Goal: Transaction & Acquisition: Subscribe to service/newsletter

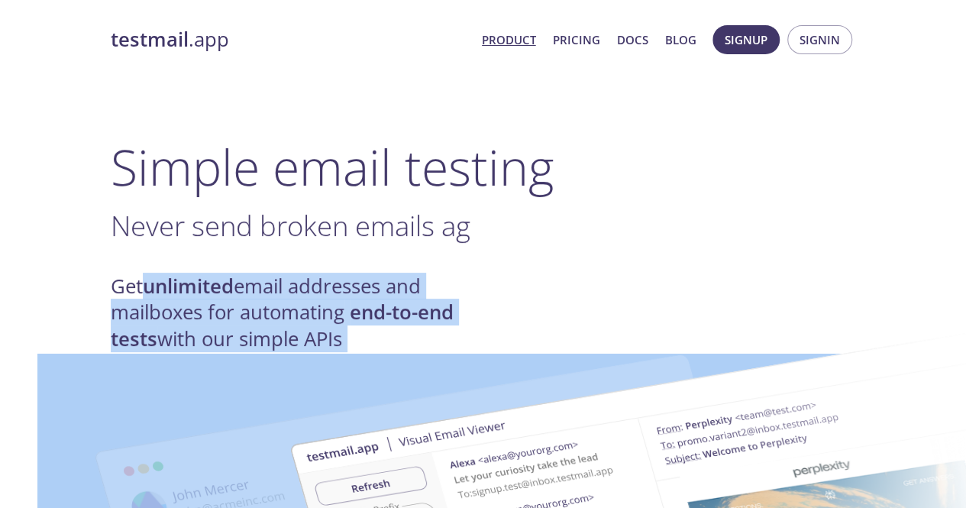
drag, startPoint x: 0, startPoint y: 0, endPoint x: 335, endPoint y: 319, distance: 462.0
click at [581, 37] on link "Pricing" at bounding box center [576, 40] width 47 height 20
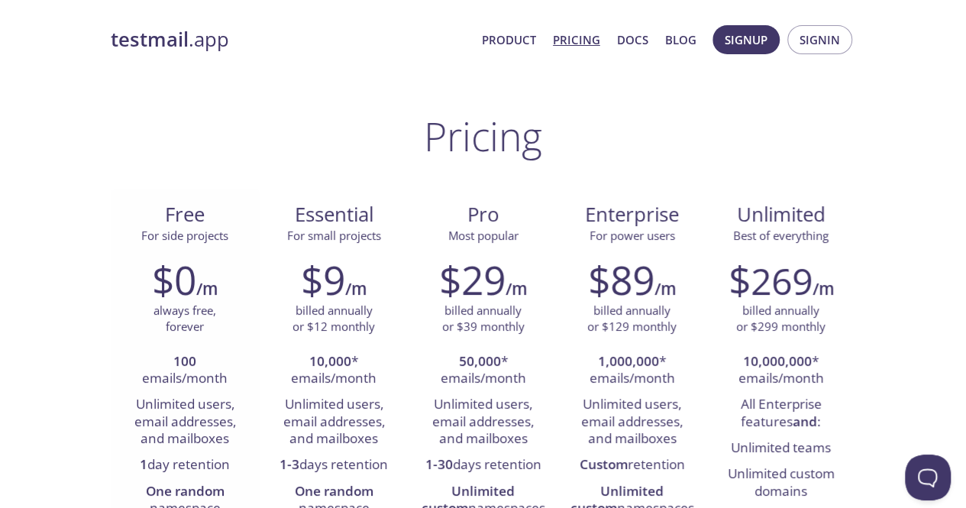
scroll to position [76, 0]
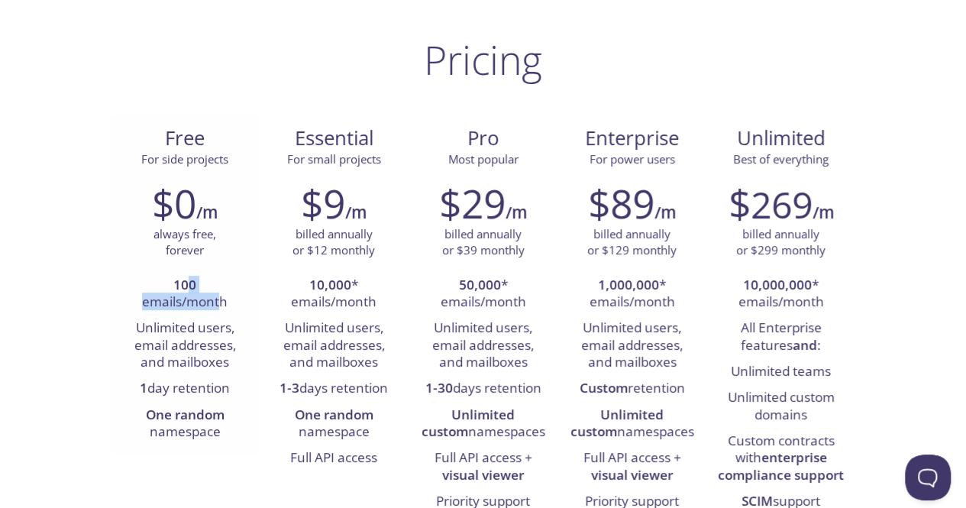
drag, startPoint x: 191, startPoint y: 290, endPoint x: 222, endPoint y: 308, distance: 35.2
click at [222, 308] on li "100 emails/month" at bounding box center [185, 295] width 126 height 44
click at [191, 296] on li "100 emails/month" at bounding box center [185, 295] width 126 height 44
drag, startPoint x: 180, startPoint y: 284, endPoint x: 208, endPoint y: 299, distance: 31.1
click at [208, 299] on li "100 emails/month" at bounding box center [185, 295] width 126 height 44
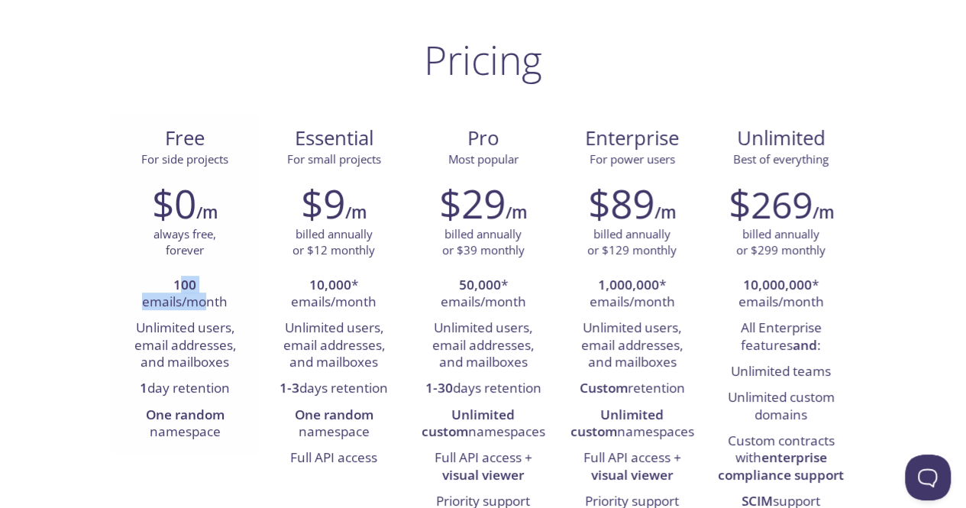
click at [177, 270] on div "$0 /m always free, forever 100 emails/month Unlimited users, email addresses, a…" at bounding box center [185, 312] width 149 height 285
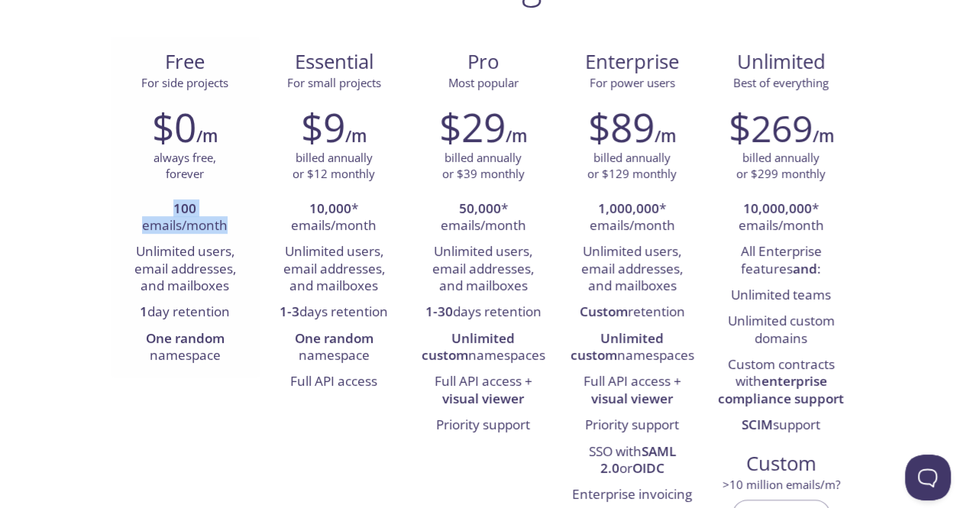
drag, startPoint x: 229, startPoint y: 221, endPoint x: 159, endPoint y: 211, distance: 71.0
click at [159, 211] on li "100 emails/month" at bounding box center [185, 218] width 126 height 44
click at [188, 219] on li "100 emails/month" at bounding box center [185, 218] width 126 height 44
drag, startPoint x: 177, startPoint y: 284, endPoint x: 231, endPoint y: 284, distance: 53.5
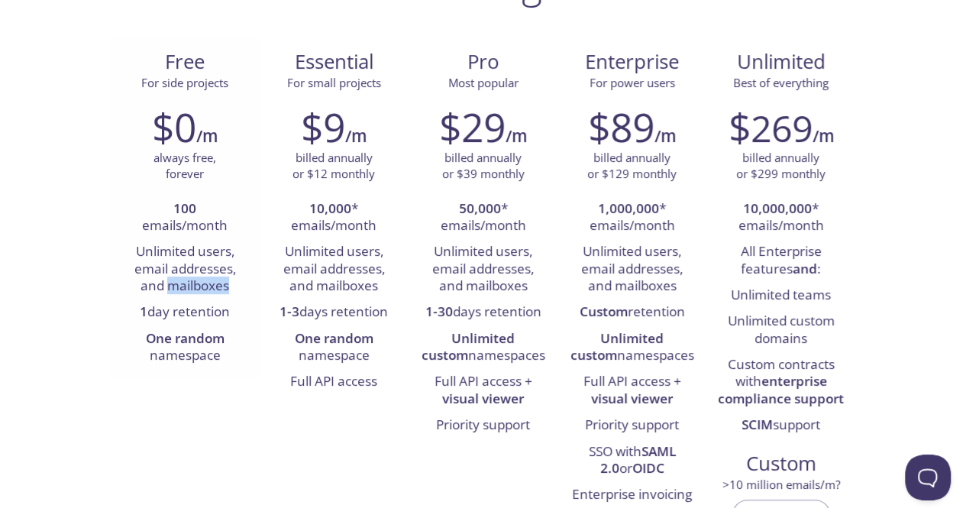
click at [231, 284] on li "Unlimited users, email addresses, and mailboxes" at bounding box center [185, 269] width 126 height 60
click at [187, 270] on li "Unlimited users, email addresses, and mailboxes" at bounding box center [185, 269] width 126 height 60
drag, startPoint x: 173, startPoint y: 212, endPoint x: 205, endPoint y: 221, distance: 32.4
click at [205, 221] on li "100 emails/month" at bounding box center [185, 218] width 126 height 44
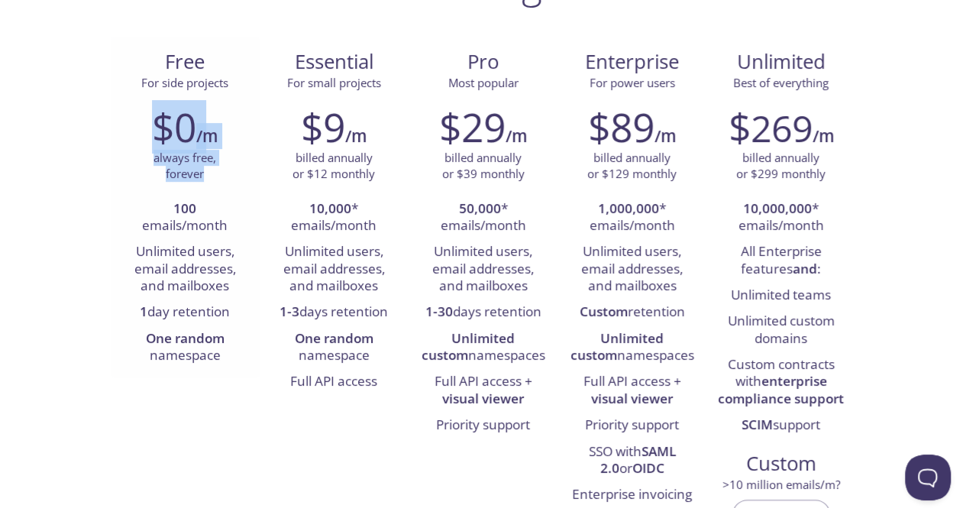
drag, startPoint x: 151, startPoint y: 128, endPoint x: 223, endPoint y: 170, distance: 83.6
click at [223, 170] on div "$0 /m always free, forever 100 emails/month Unlimited users, email addresses, a…" at bounding box center [185, 236] width 149 height 285
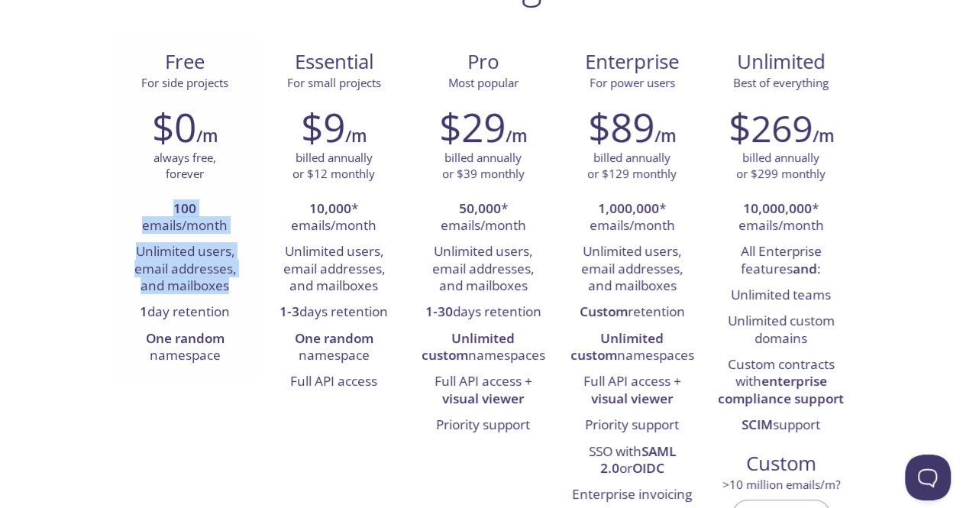
drag, startPoint x: 177, startPoint y: 207, endPoint x: 232, endPoint y: 286, distance: 96.0
click at [232, 286] on ul "100 emails/month Unlimited users, email addresses, and mailboxes 1 day retentio…" at bounding box center [185, 282] width 126 height 173
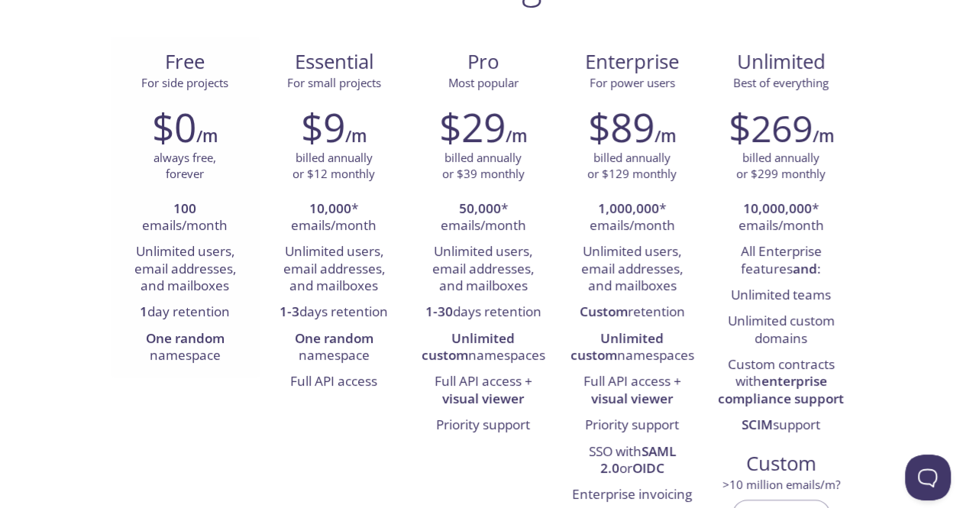
click at [225, 363] on li "One random namespace" at bounding box center [185, 348] width 126 height 44
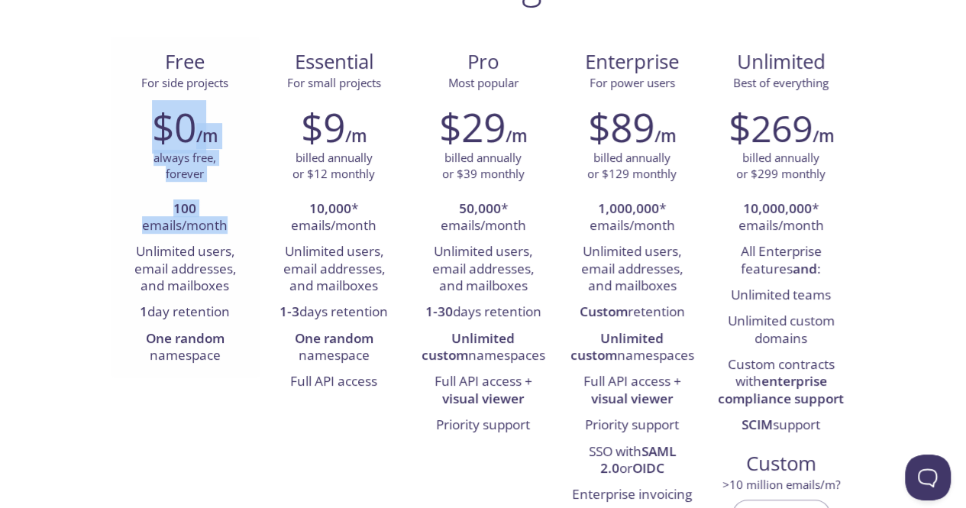
drag, startPoint x: 157, startPoint y: 127, endPoint x: 231, endPoint y: 221, distance: 119.2
click at [231, 221] on div "$0 /m always free, forever 100 emails/month Unlimited users, email addresses, a…" at bounding box center [185, 236] width 149 height 285
click at [228, 212] on li "100 emails/month" at bounding box center [185, 218] width 126 height 44
drag, startPoint x: 230, startPoint y: 221, endPoint x: 167, endPoint y: 209, distance: 64.4
click at [167, 209] on li "100 emails/month" at bounding box center [185, 218] width 126 height 44
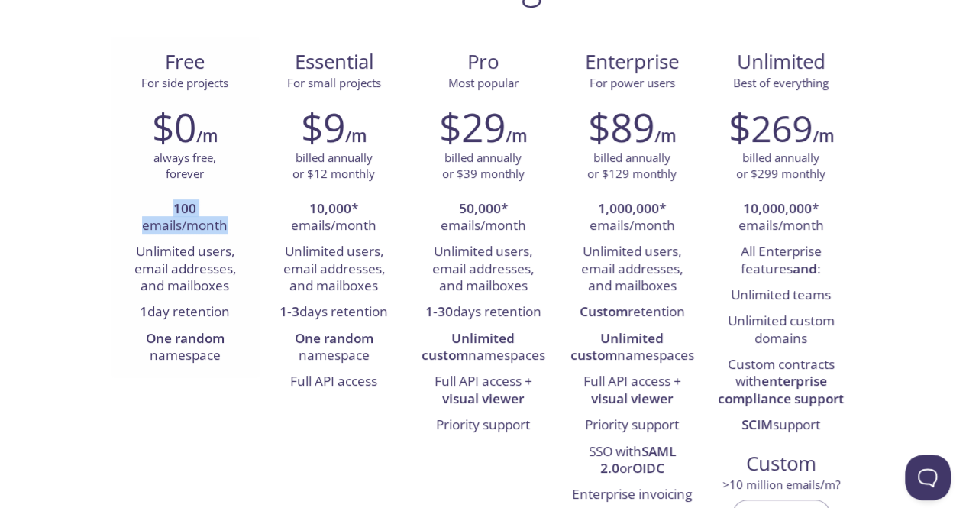
copy li "100 emails/month"
click at [155, 251] on li "Unlimited users, email addresses, and mailboxes" at bounding box center [185, 269] width 126 height 60
copy ul "100 emails/month Unlimited users, email addresses, and mailboxes"
copy ul "100 emails/month Unlimited users, email addresses, and mailboxes 1 day retention"
drag, startPoint x: 185, startPoint y: 204, endPoint x: 238, endPoint y: 303, distance: 112.8
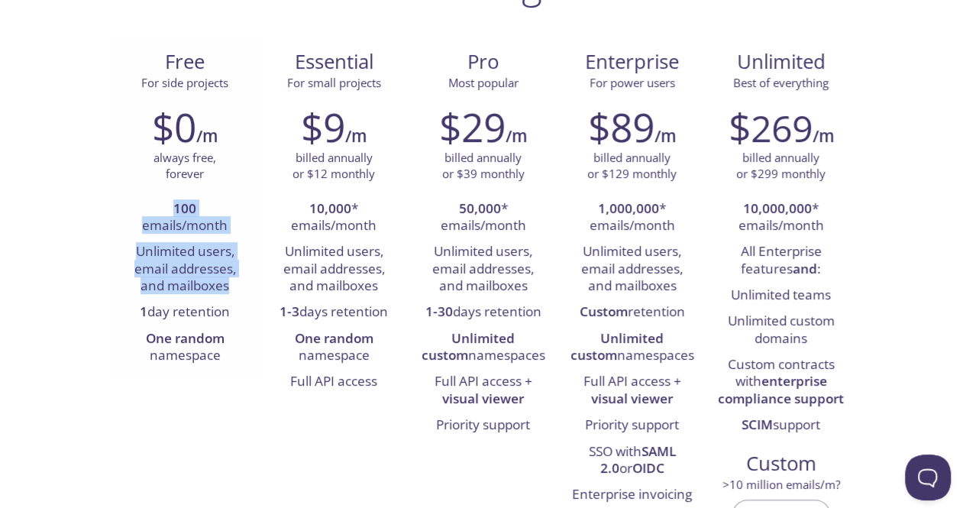
click at [238, 303] on ul "100 emails/month Unlimited users, email addresses, and mailboxes 1 day retentio…" at bounding box center [185, 282] width 126 height 173
